Goal: Check status: Check status

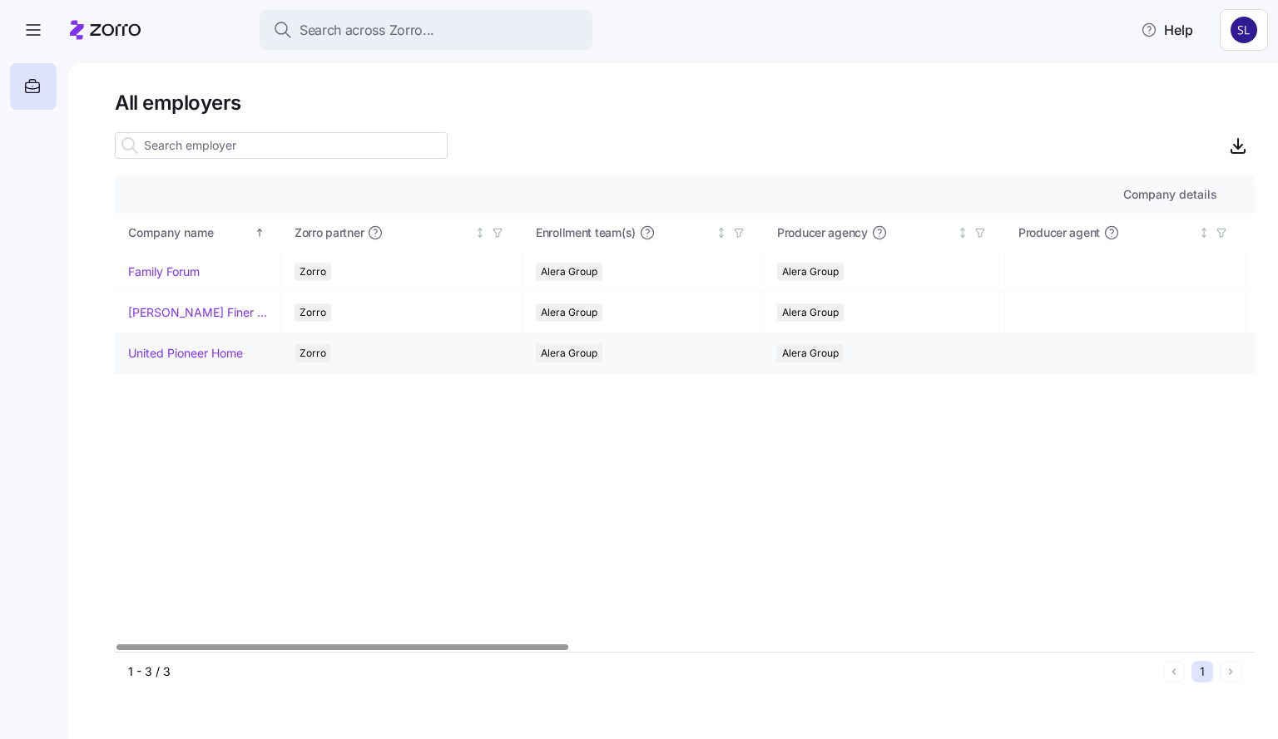
click at [164, 348] on link "United Pioneer Home" at bounding box center [185, 353] width 115 height 17
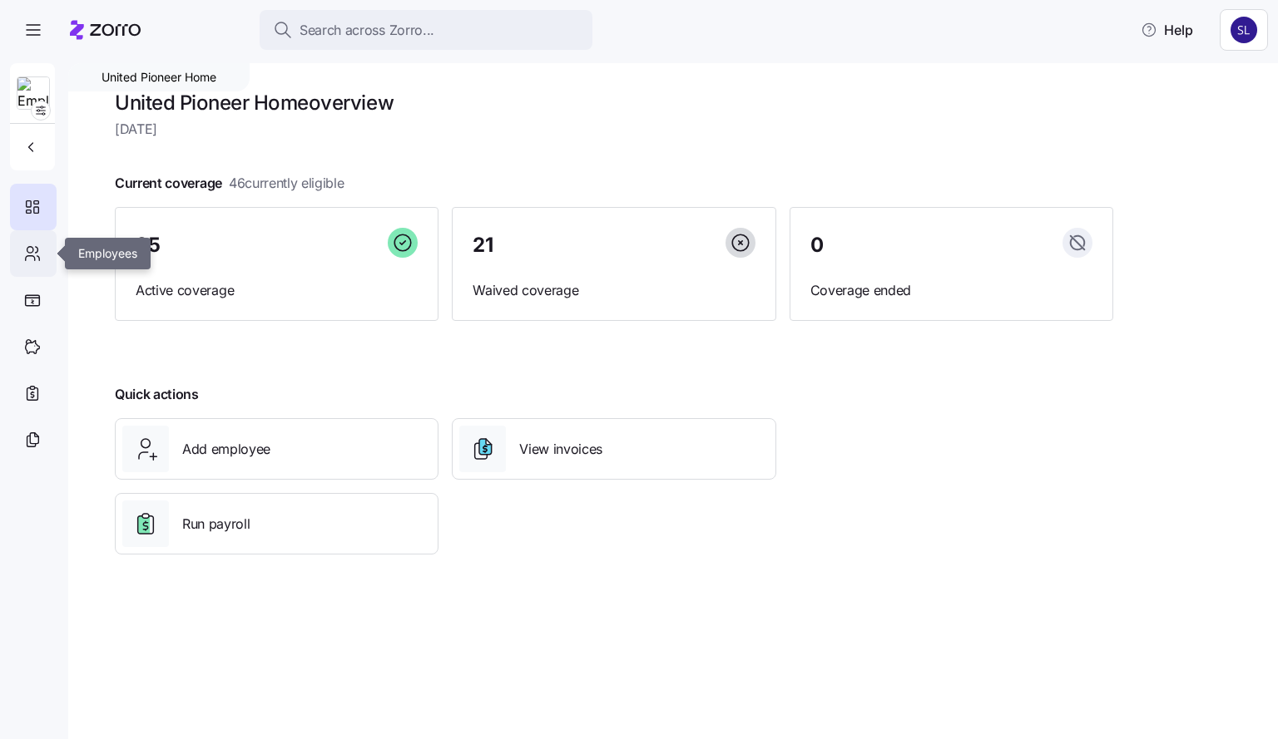
click at [30, 248] on icon at bounding box center [32, 254] width 18 height 20
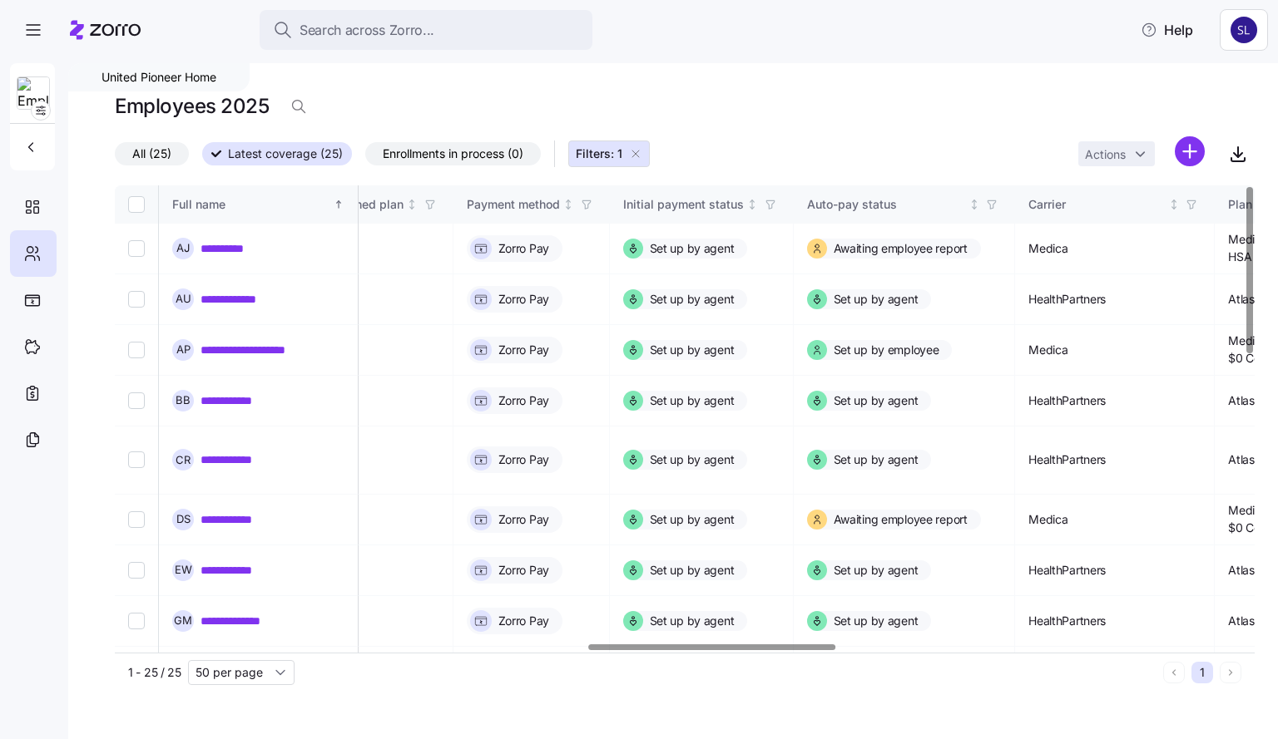
scroll to position [0, 2185]
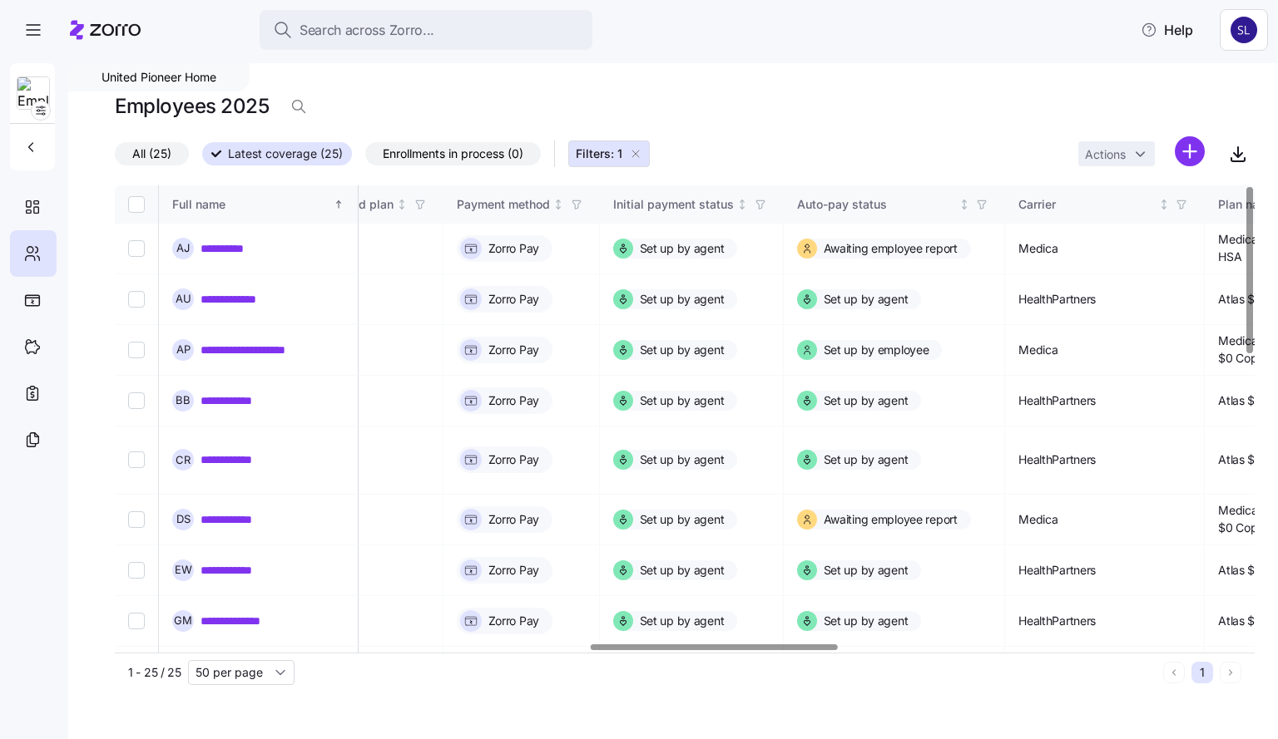
click at [738, 650] on div at bounding box center [714, 648] width 247 height 6
click at [284, 347] on link "**********" at bounding box center [255, 350] width 111 height 17
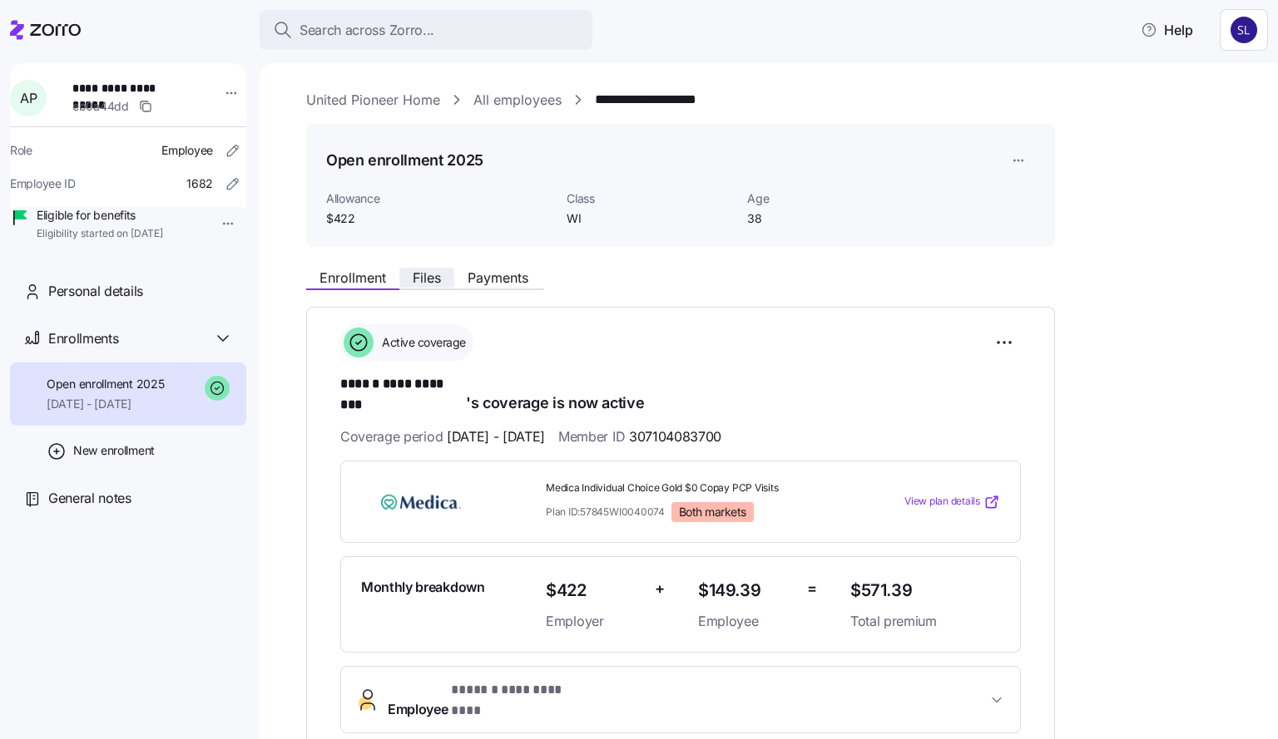
click at [435, 279] on span "Files" at bounding box center [427, 277] width 28 height 13
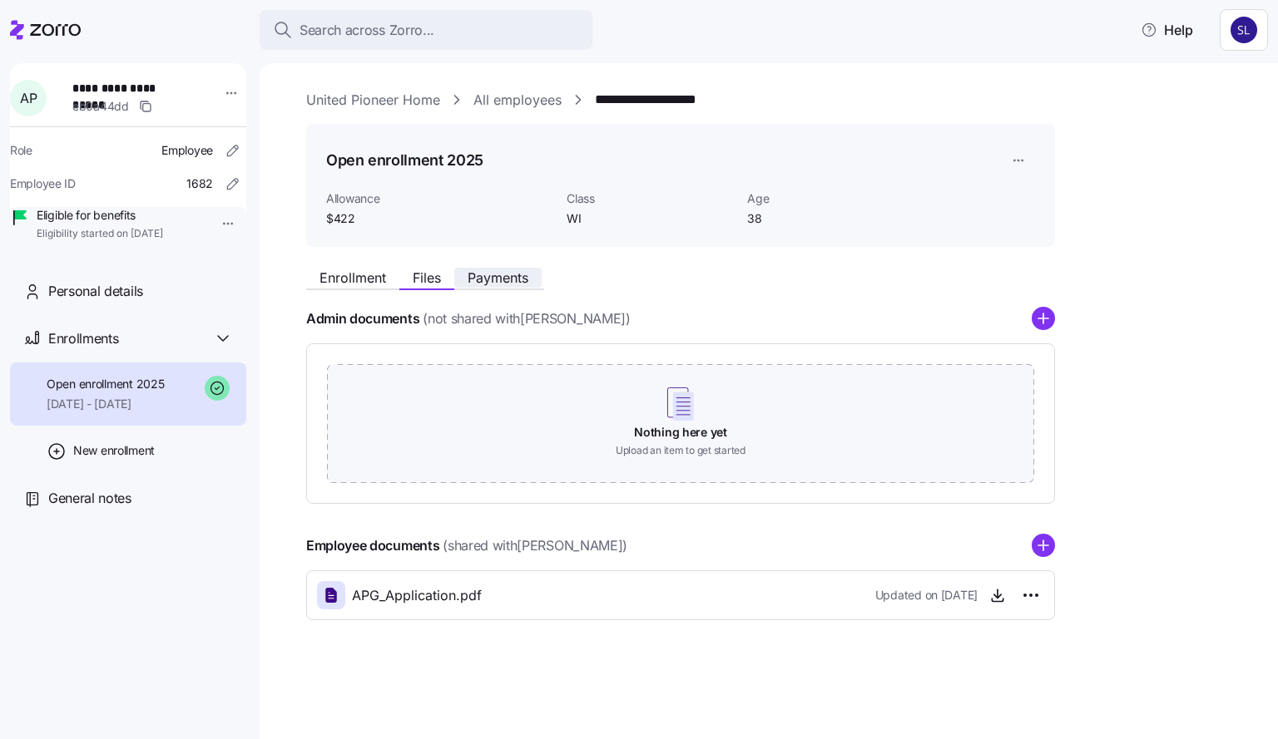
click at [487, 280] on span "Payments" at bounding box center [497, 277] width 61 height 13
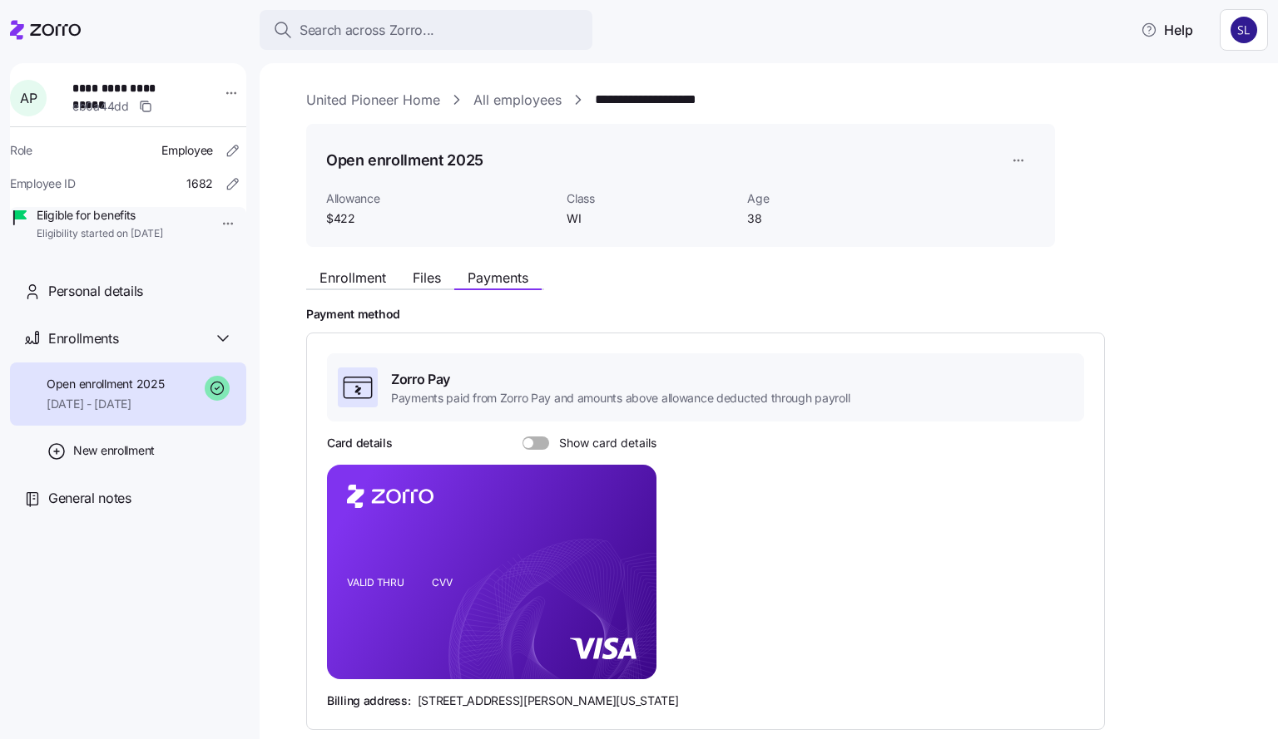
click at [482, 101] on link "All employees" at bounding box center [517, 100] width 88 height 21
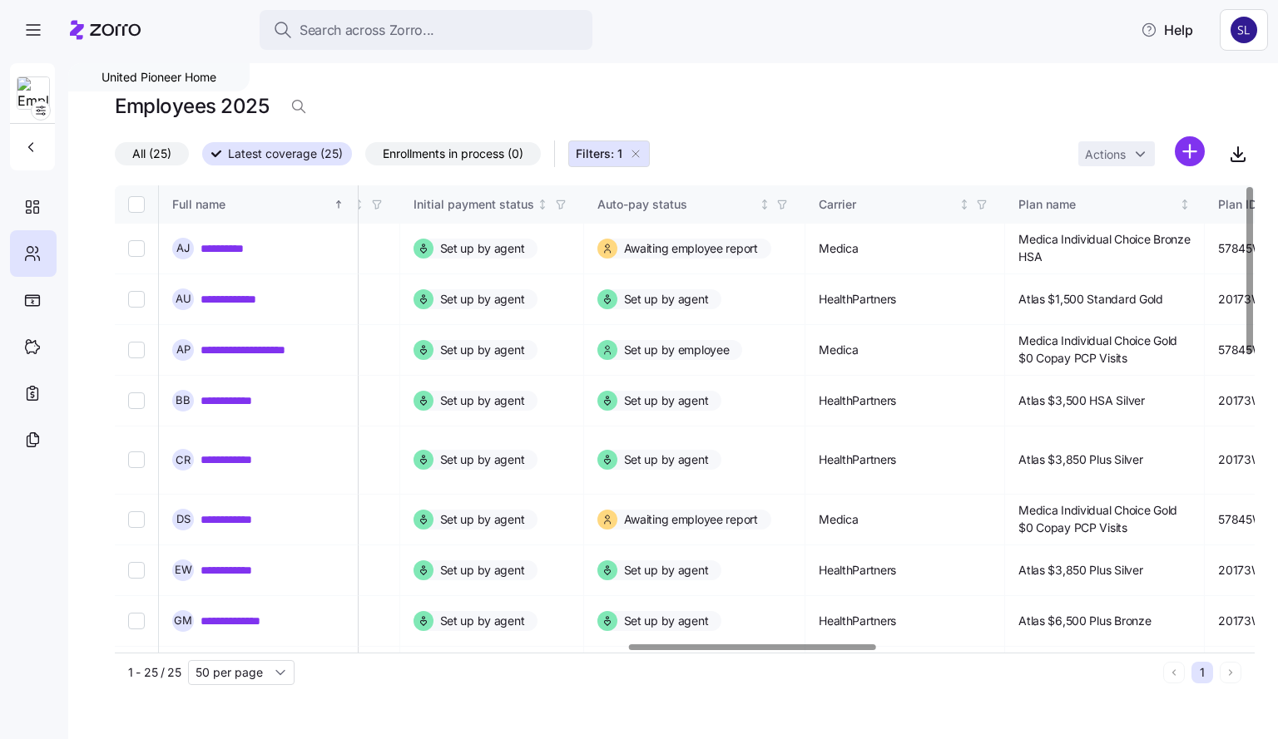
scroll to position [0, 2392]
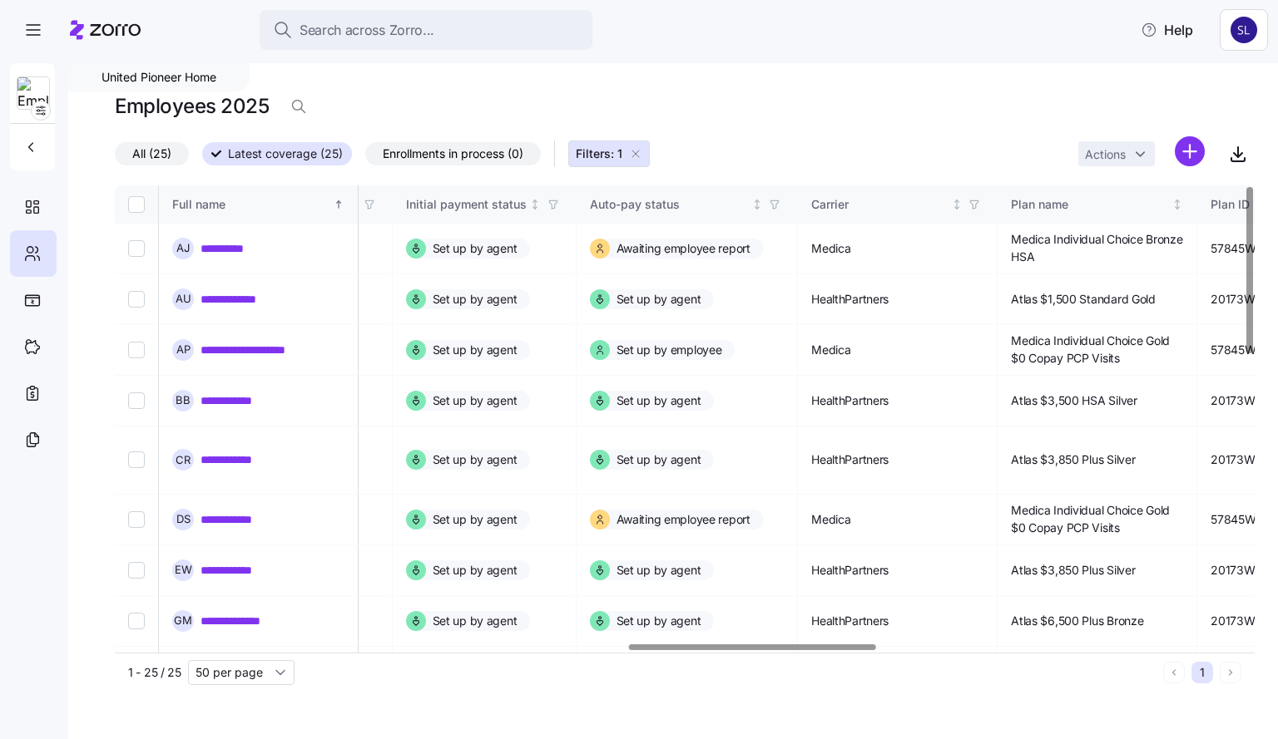
click at [760, 650] on div at bounding box center [752, 648] width 247 height 6
click at [240, 512] on link "**********" at bounding box center [242, 520] width 85 height 17
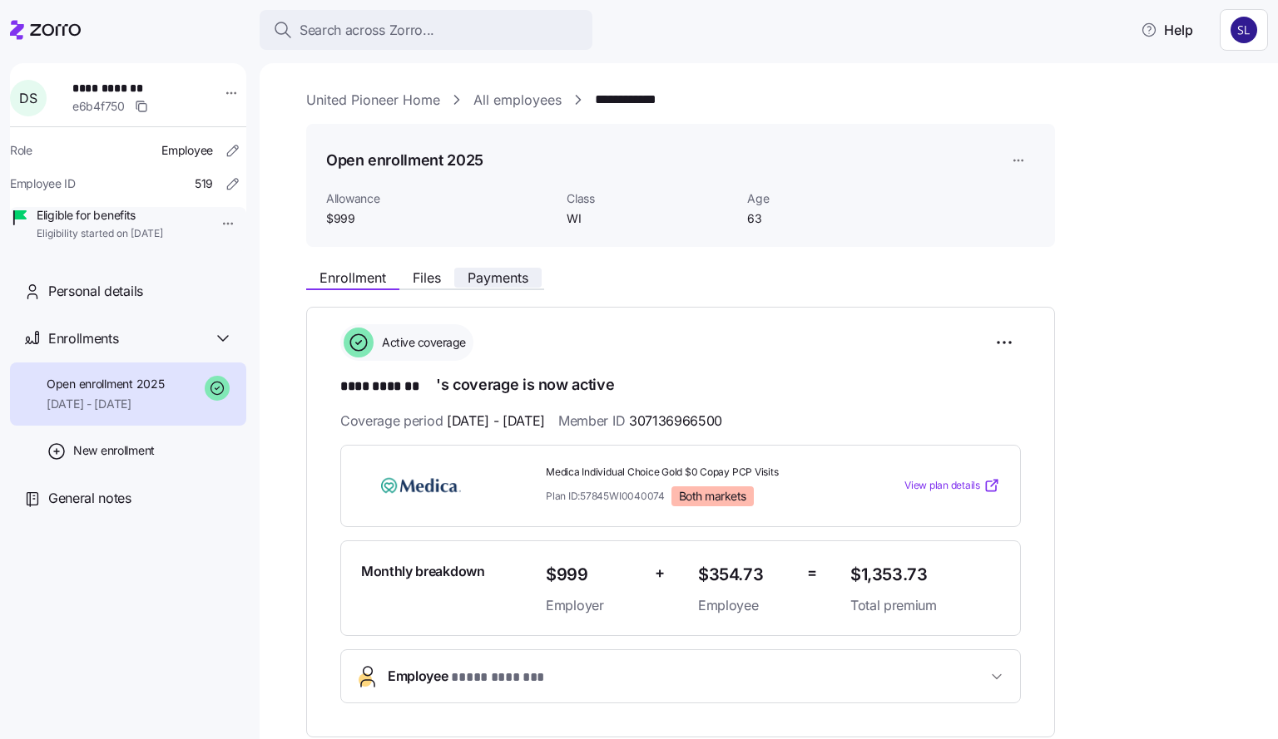
click at [515, 280] on span "Payments" at bounding box center [497, 277] width 61 height 13
